Goal: Task Accomplishment & Management: Manage account settings

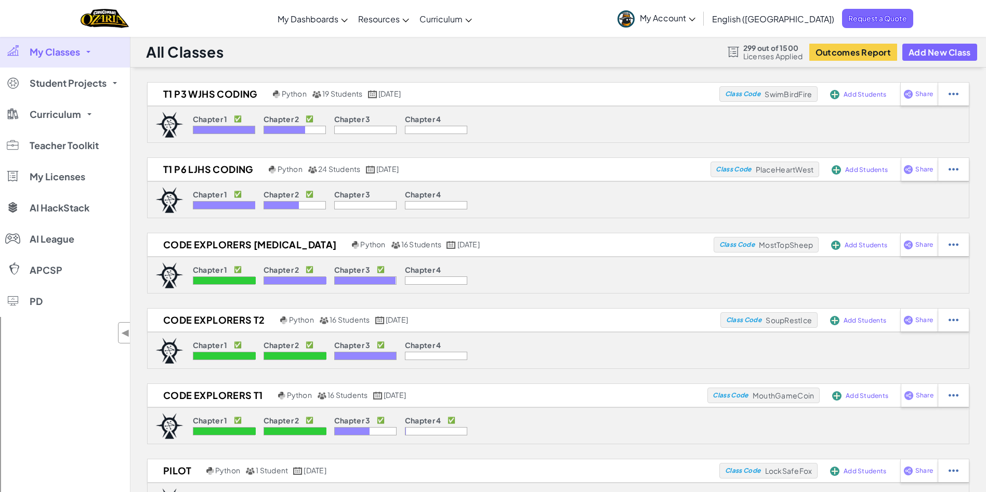
click at [96, 51] on link "My Classes" at bounding box center [65, 51] width 130 height 31
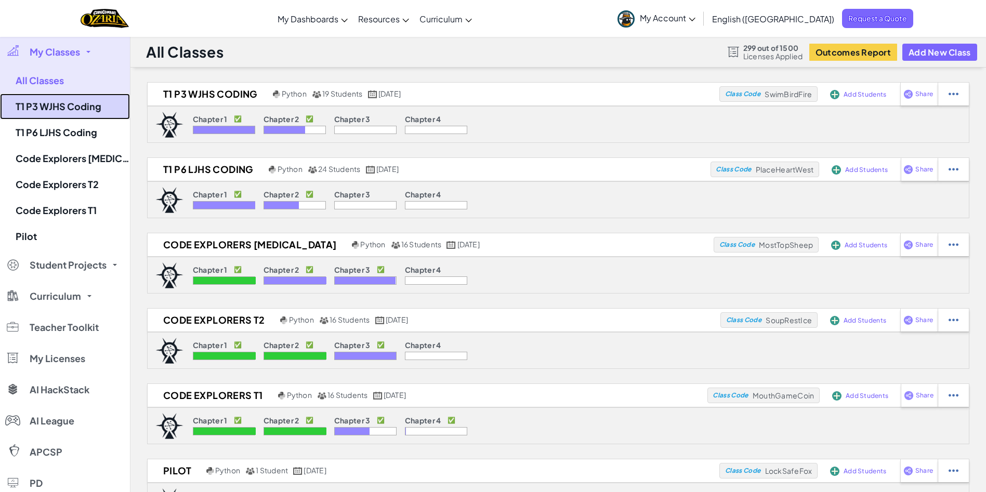
click at [65, 104] on link "T1 P3 WJHS Coding" at bounding box center [65, 107] width 130 height 26
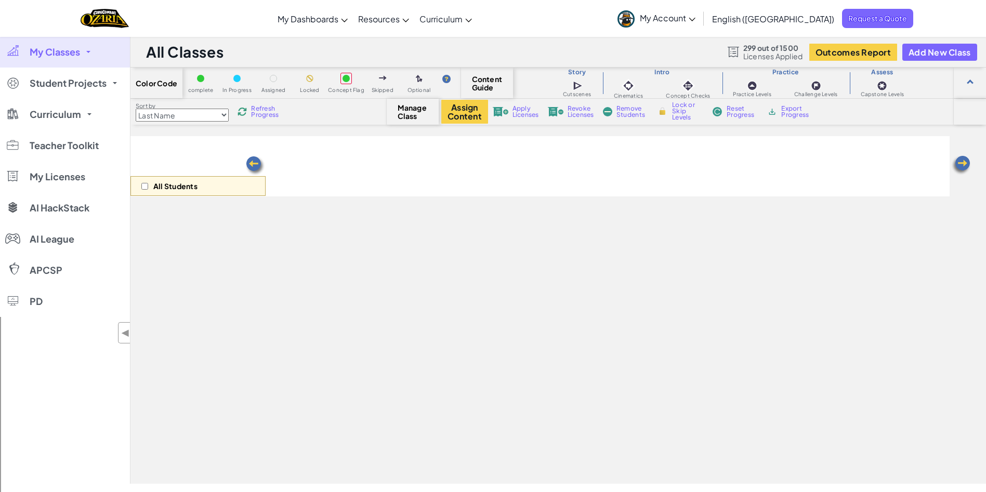
select select "5d8a57abe8919b28d5113af1"
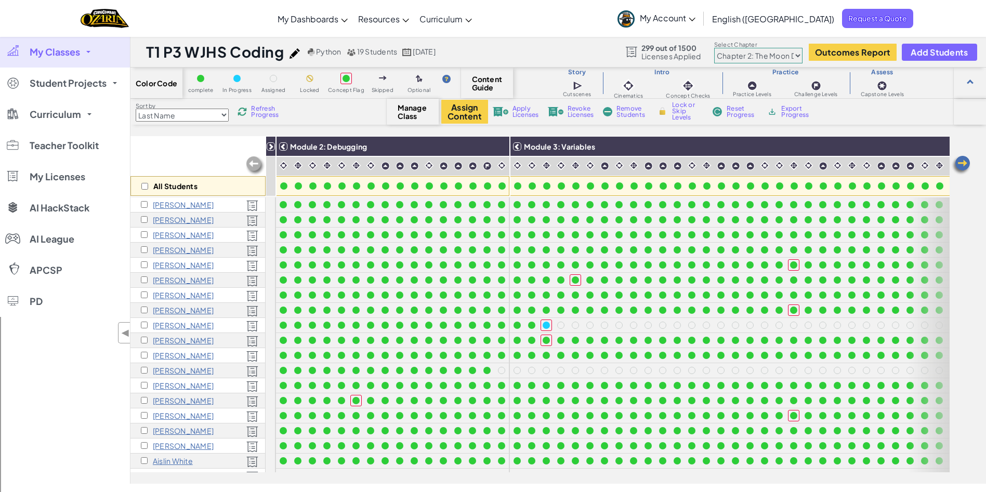
click at [247, 110] on img at bounding box center [241, 111] width 9 height 9
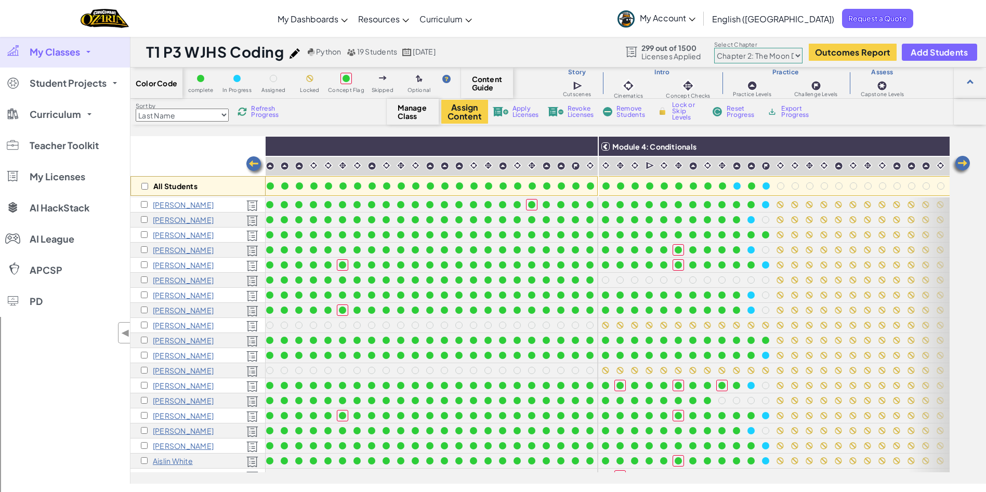
scroll to position [0, 354]
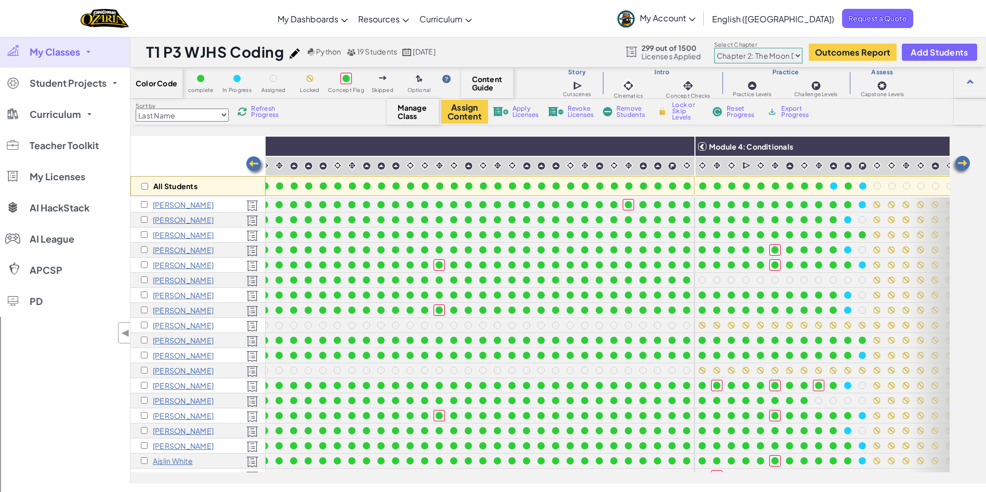
click at [247, 115] on img at bounding box center [241, 111] width 9 height 9
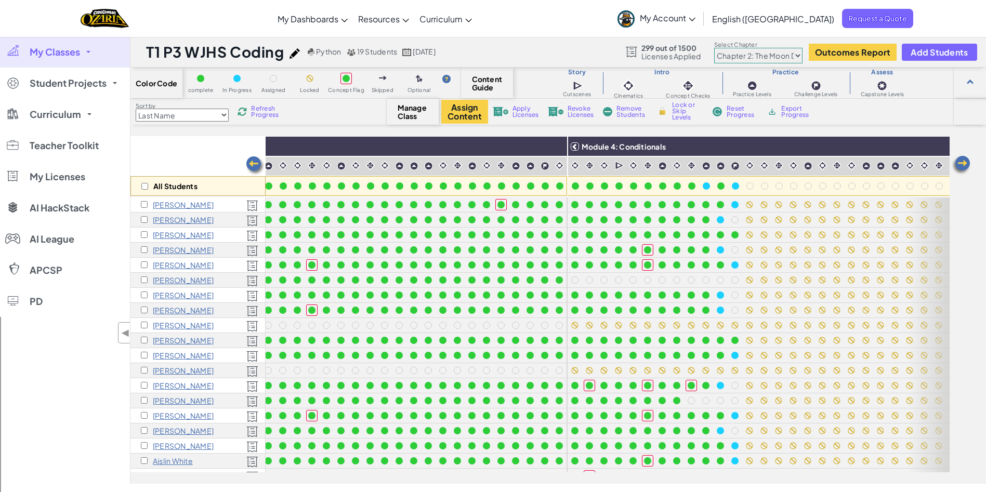
scroll to position [0, 483]
click at [247, 113] on img at bounding box center [241, 111] width 9 height 9
click at [571, 25] on div "Toggle navigation My Dashboards Ozaria Teacher Dashboard CodeCombat Teacher Das…" at bounding box center [492, 18] width 991 height 37
click at [695, 21] on span "My Account" at bounding box center [668, 17] width 56 height 11
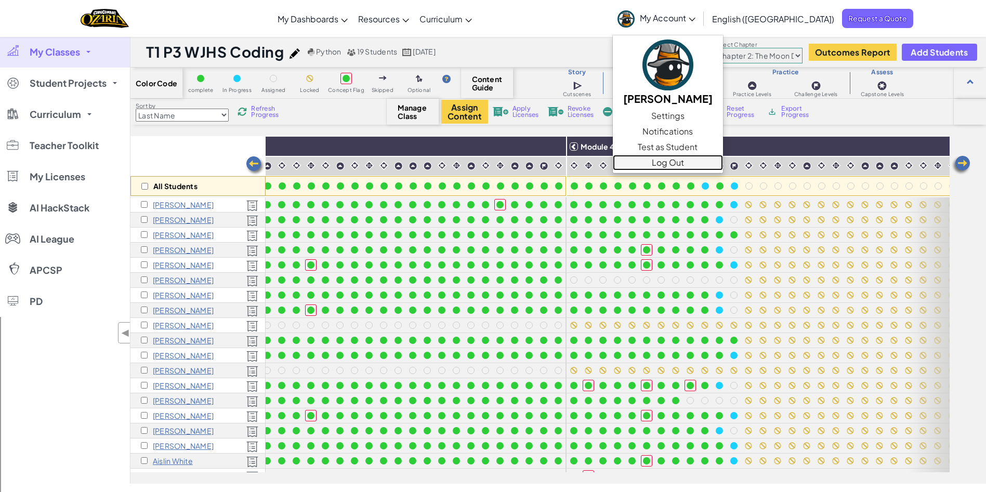
click at [723, 162] on link "Log Out" at bounding box center [668, 163] width 110 height 16
